Goal: Communication & Community: Ask a question

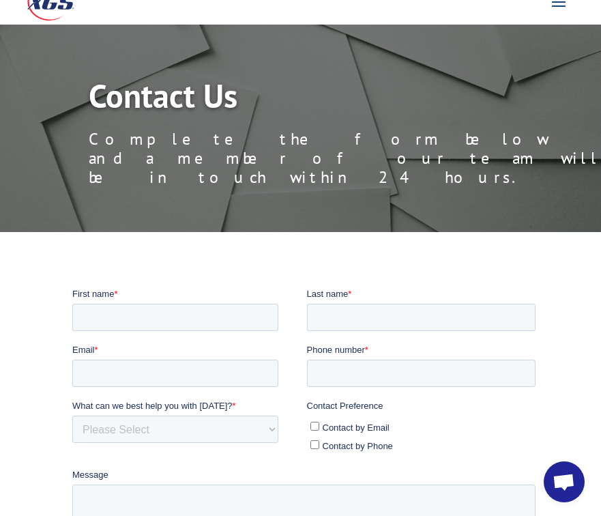
scroll to position [273, 0]
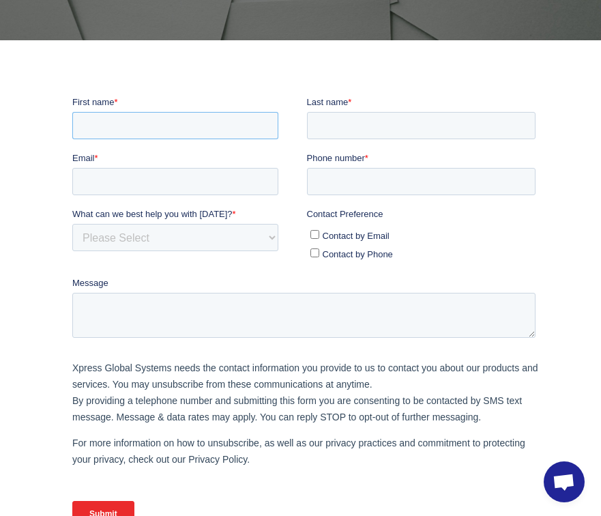
click at [193, 124] on input "First name *" at bounding box center [175, 124] width 206 height 27
type input "[PERSON_NAME]"
type input "[PERSON_NAME][EMAIL_ADDRESS][DOMAIN_NAME]"
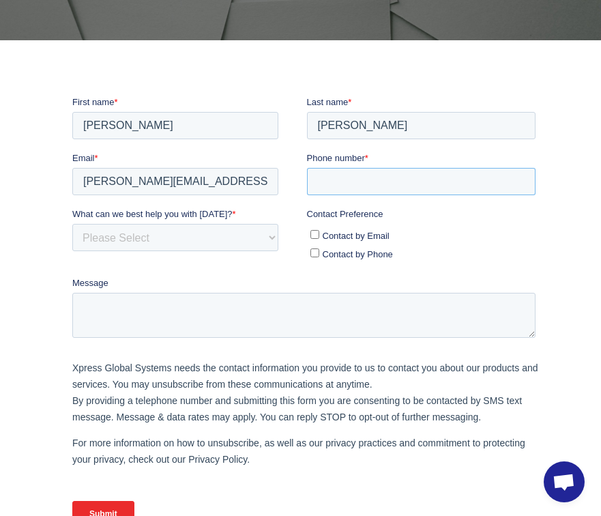
type input "4085855364"
click at [183, 316] on textarea "Message" at bounding box center [303, 314] width 463 height 45
paste textarea "Follow Up I’m following up to see if you had a chance to consider our cleaning …"
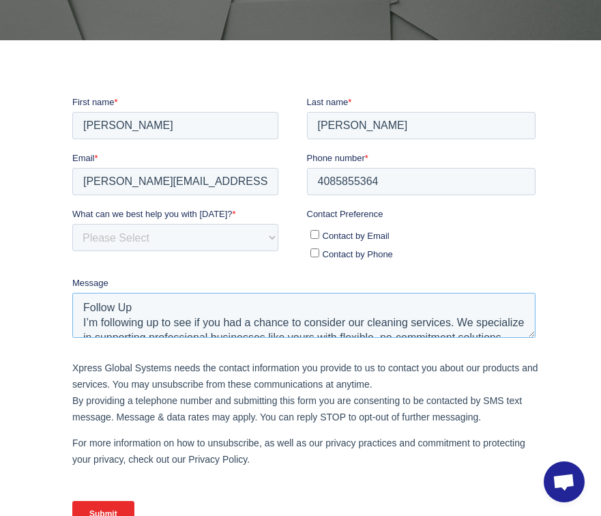
scroll to position [66, 0]
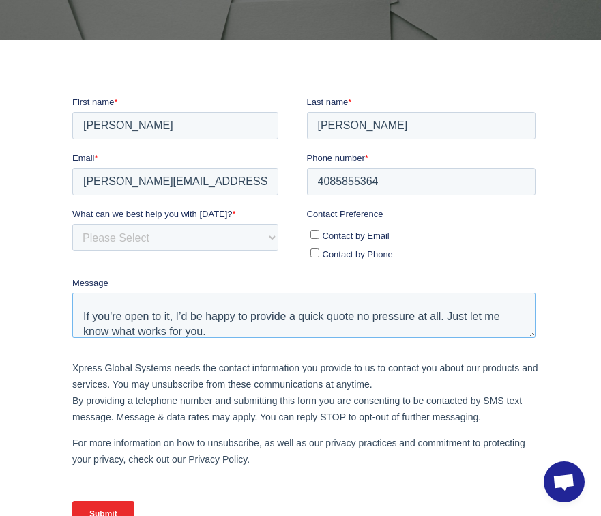
type textarea "Follow Up I’m following up to see if you had a chance to consider our cleaning …"
click at [183, 233] on select "Please Select Quoting, Opening New Account, or New Business Opportunity Shipmen…" at bounding box center [175, 236] width 206 height 27
select select "Other"
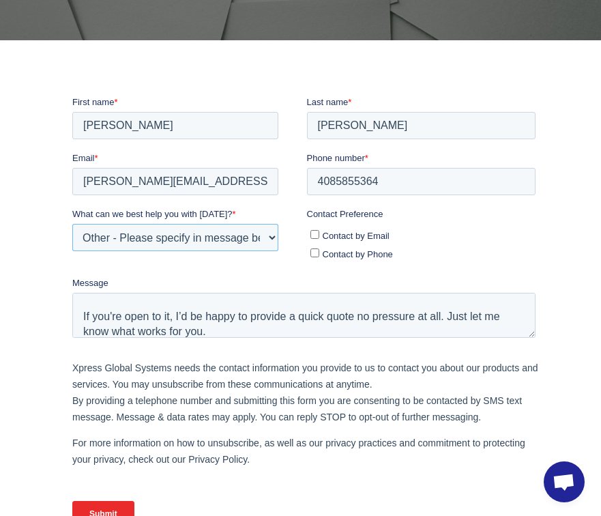
click at [72, 223] on select "Please Select Quoting, Opening New Account, or New Business Opportunity Shipmen…" at bounding box center [175, 236] width 206 height 27
click at [324, 232] on span "Contact by Email" at bounding box center [356, 235] width 67 height 10
click at [319, 232] on input "Contact by Email" at bounding box center [314, 233] width 9 height 9
checkbox input "true"
click at [102, 515] on input "Submit" at bounding box center [103, 513] width 62 height 26
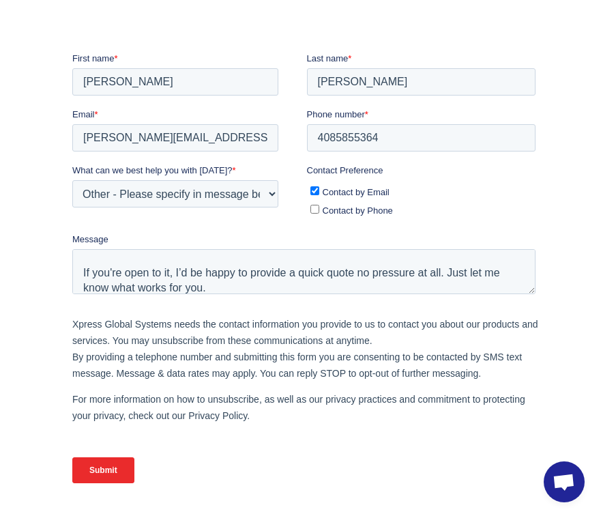
scroll to position [341, 0]
